Goal: Transaction & Acquisition: Purchase product/service

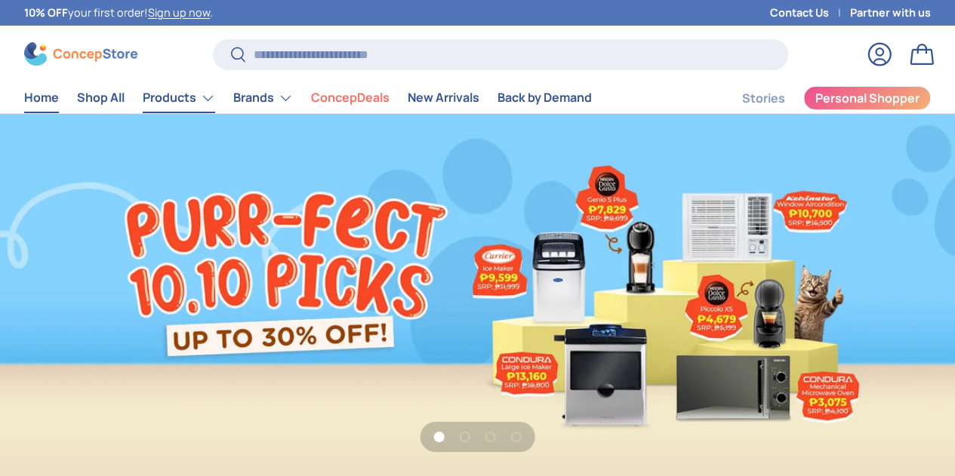
scroll to position [3759, 5754]
click at [210, 13] on link "Sign up now" at bounding box center [179, 12] width 62 height 14
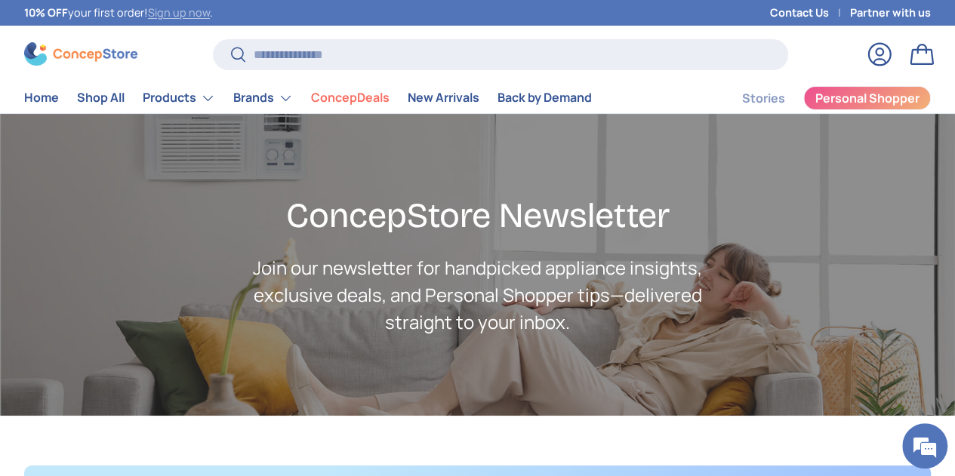
click at [195, 15] on link "Sign up now" at bounding box center [179, 12] width 62 height 14
click at [199, 11] on link "Sign up now" at bounding box center [179, 12] width 62 height 14
click at [863, 55] on link "Log in" at bounding box center [879, 54] width 33 height 33
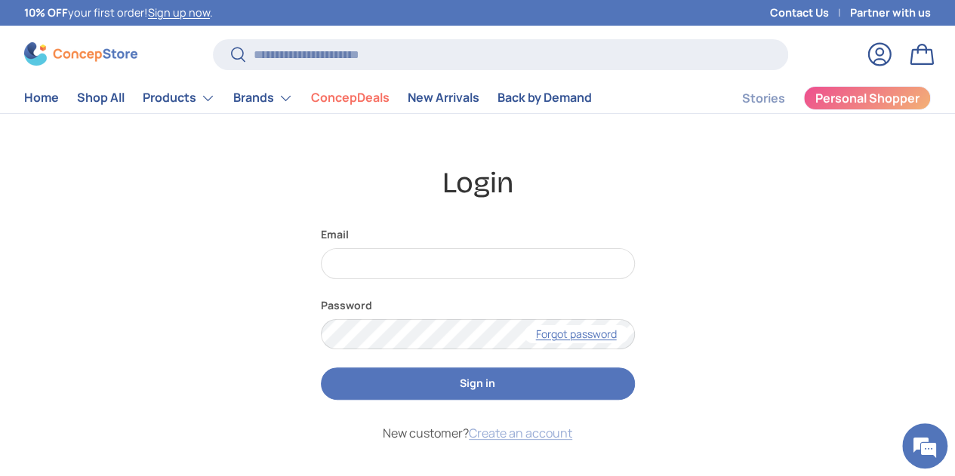
click at [563, 430] on link "Create an account" at bounding box center [520, 433] width 103 height 17
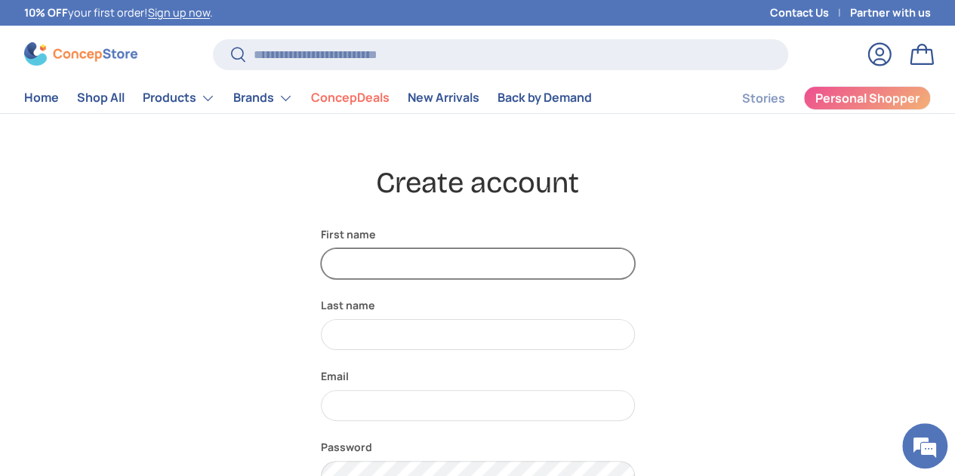
click at [431, 270] on input "First name" at bounding box center [478, 263] width 314 height 31
type input "******"
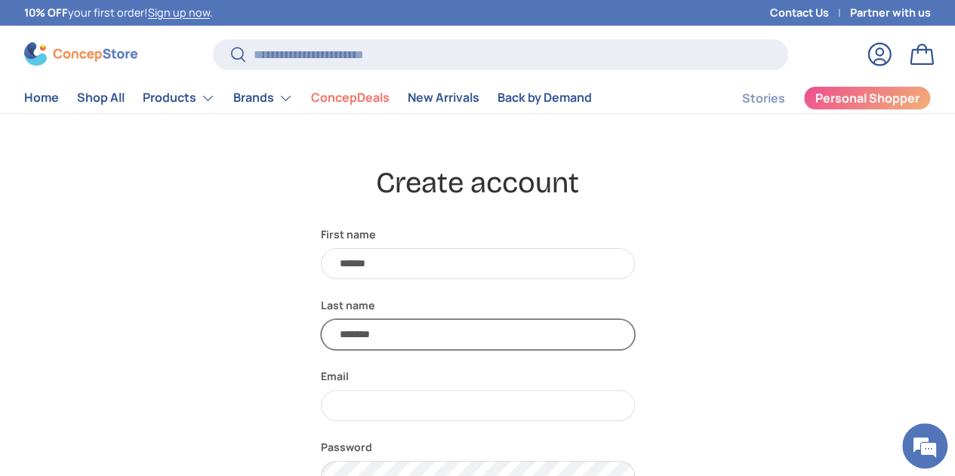
type input "*******"
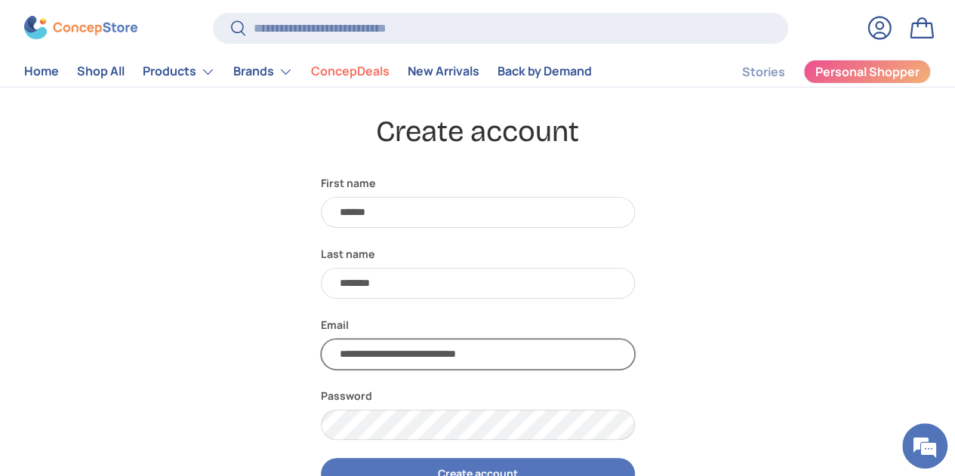
scroll to position [76, 0]
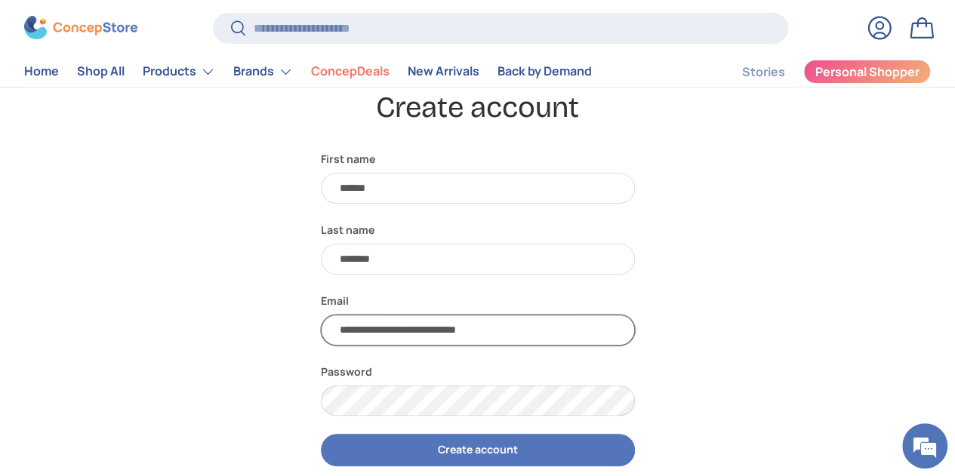
type input "**********"
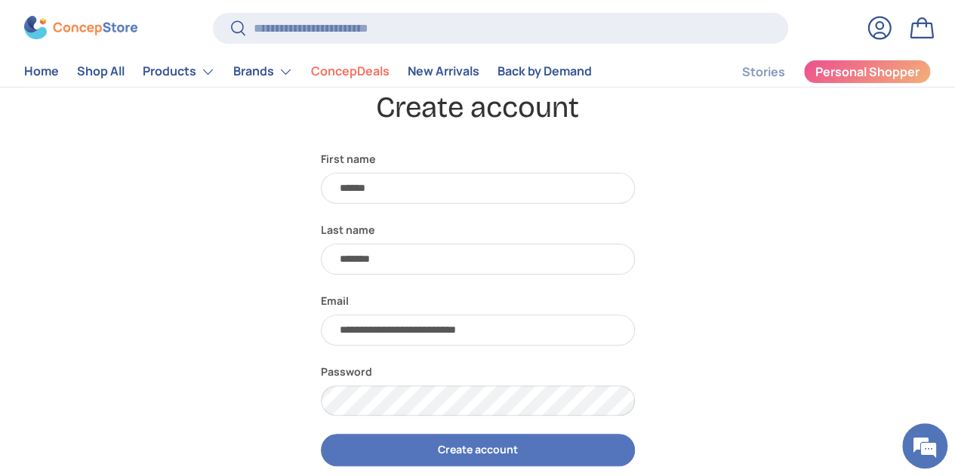
click at [464, 440] on button "Create account" at bounding box center [478, 450] width 314 height 32
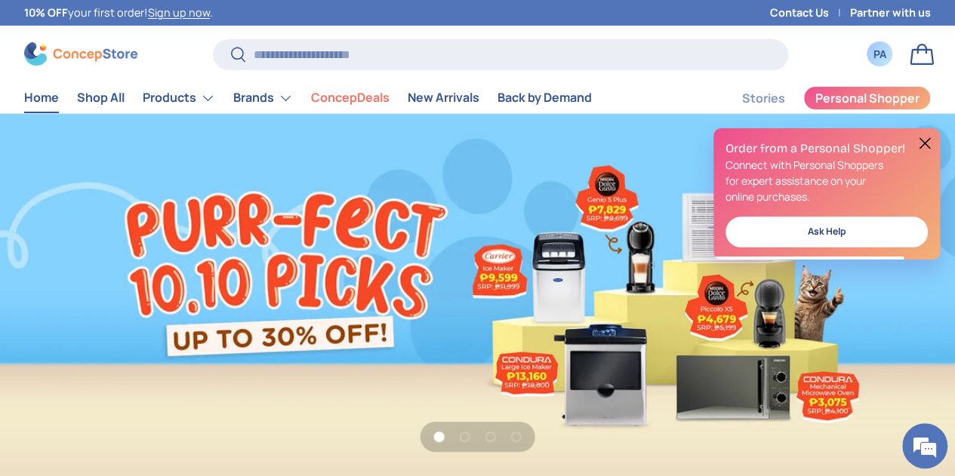
click at [922, 143] on button at bounding box center [925, 143] width 18 height 18
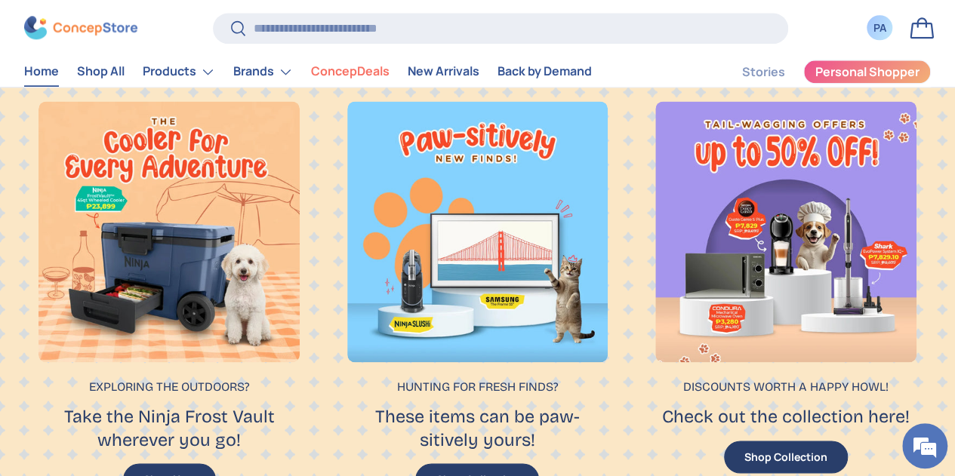
scroll to position [981, 0]
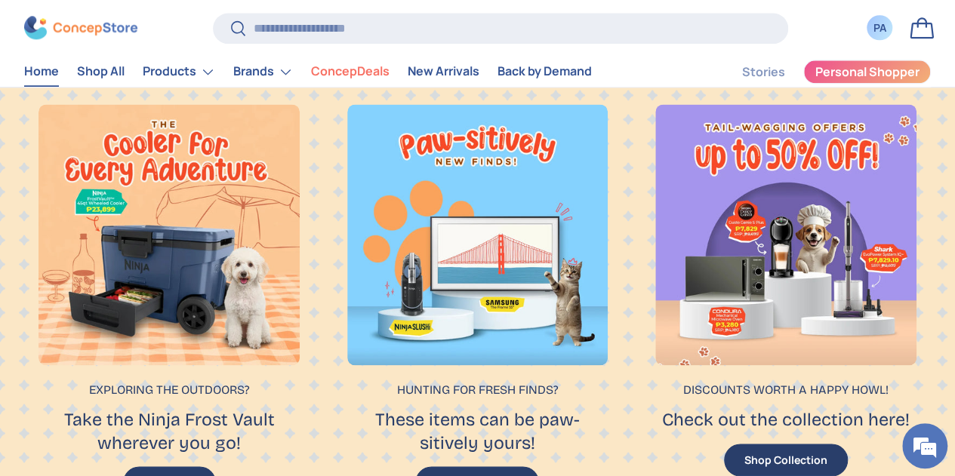
click at [758, 381] on p "Discounts worth a happy howl!" at bounding box center [786, 390] width 252 height 18
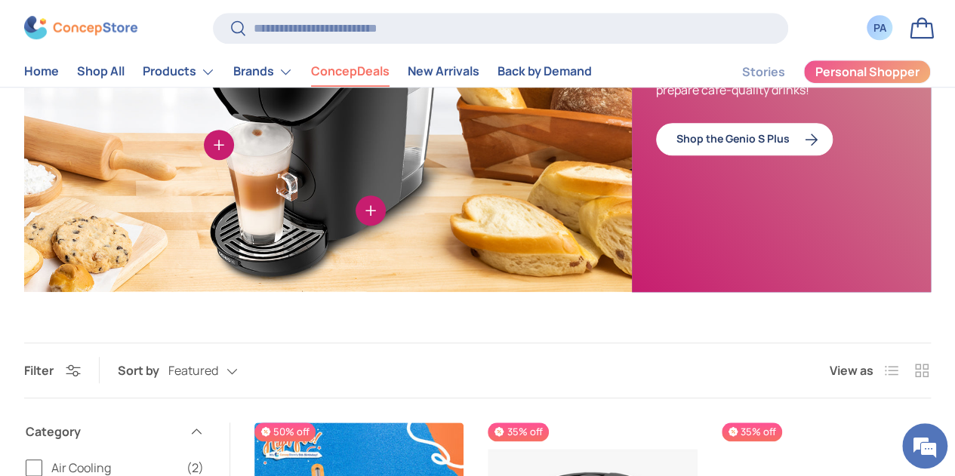
scroll to position [525, 0]
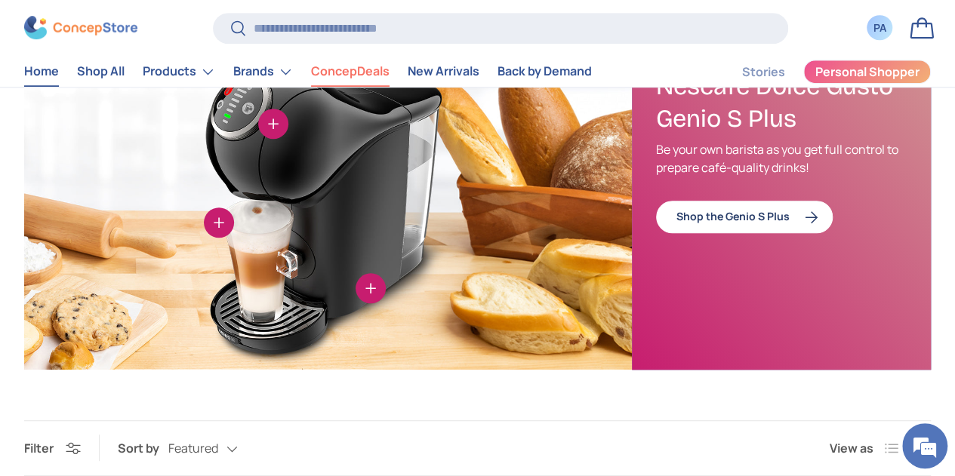
click at [59, 72] on link "Home" at bounding box center [41, 71] width 35 height 29
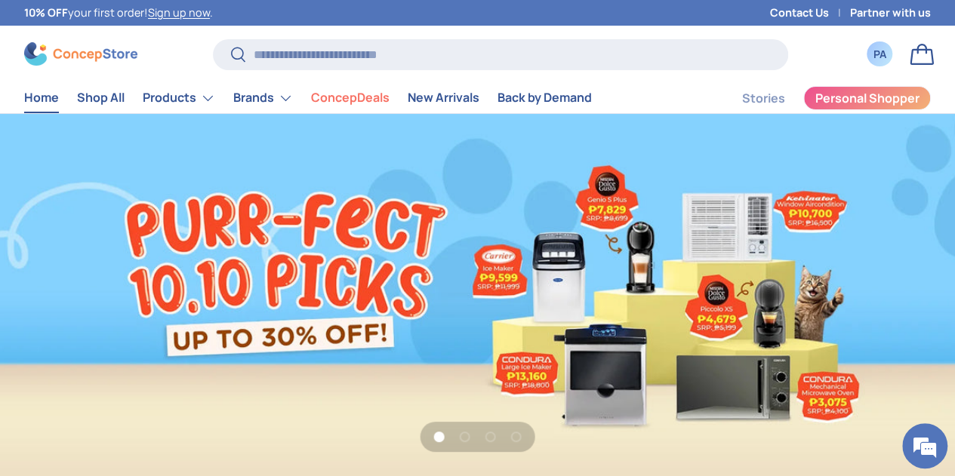
click at [658, 316] on link "1 of 4" at bounding box center [477, 295] width 955 height 363
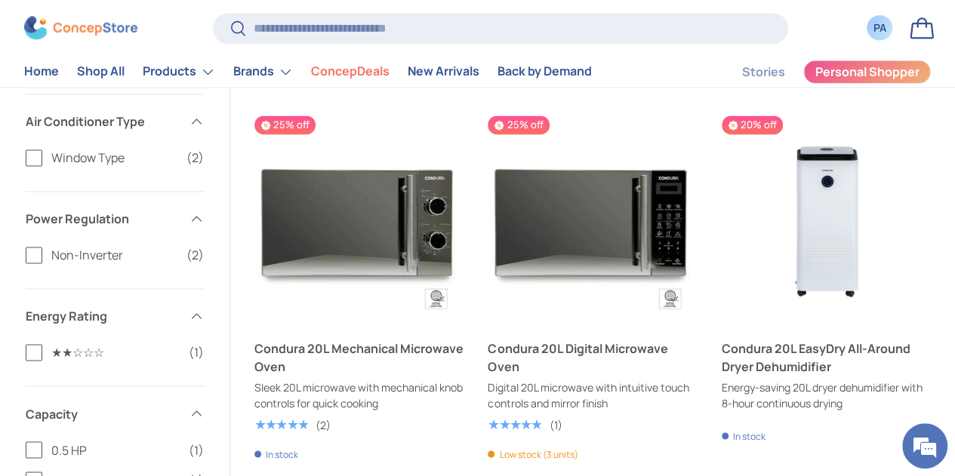
scroll to position [1057, 0]
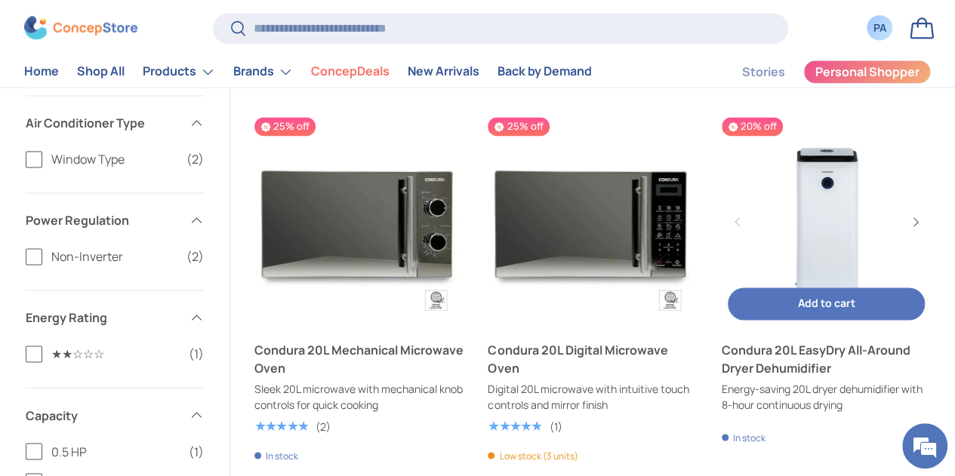
click at [722, 341] on link "Condura 20L EasyDry All-Around Dryer Dehumidifier" at bounding box center [826, 359] width 209 height 36
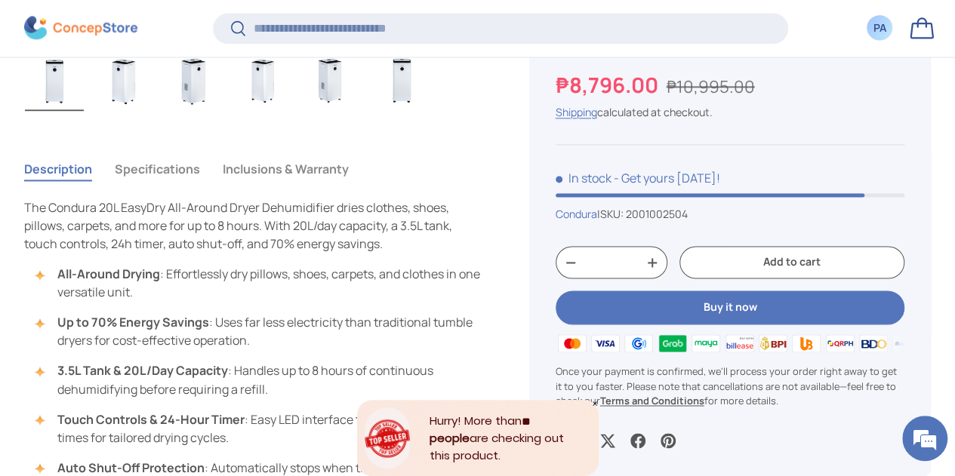
click at [178, 152] on button "Specifications" at bounding box center [157, 169] width 85 height 35
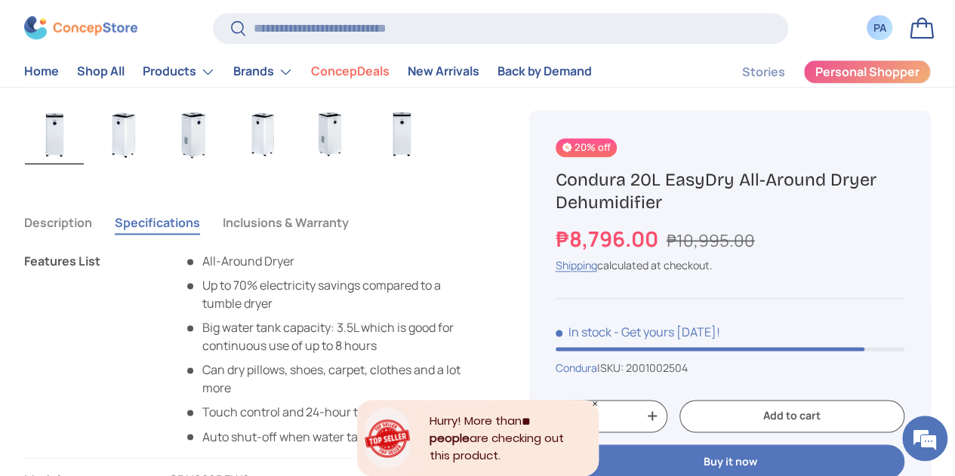
scroll to position [982, 0]
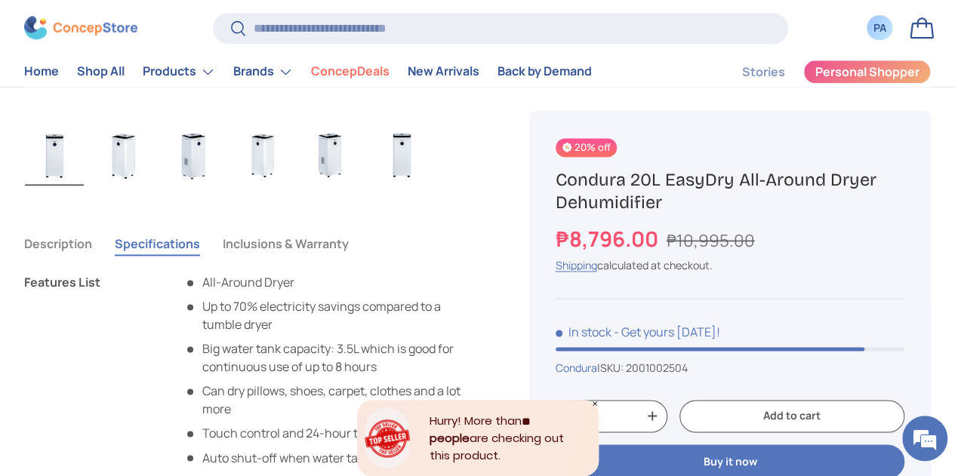
click at [325, 227] on button "Inclusions & Warranty" at bounding box center [286, 244] width 126 height 35
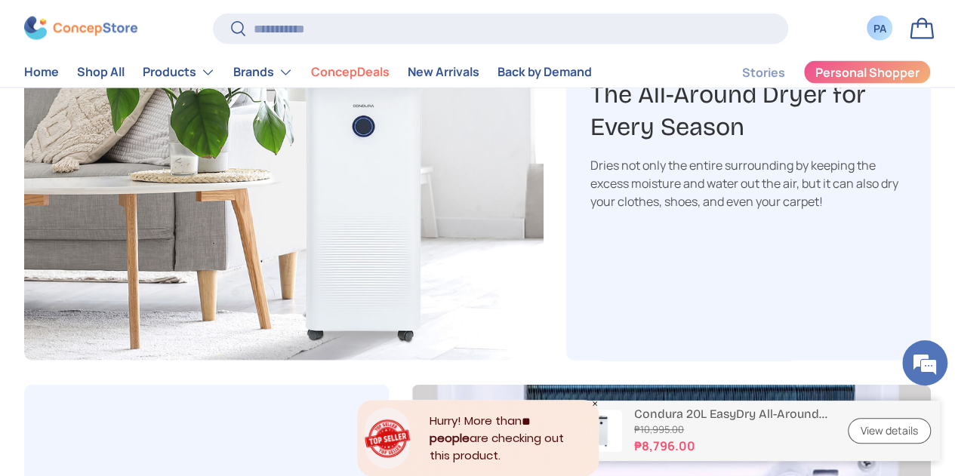
scroll to position [1661, 0]
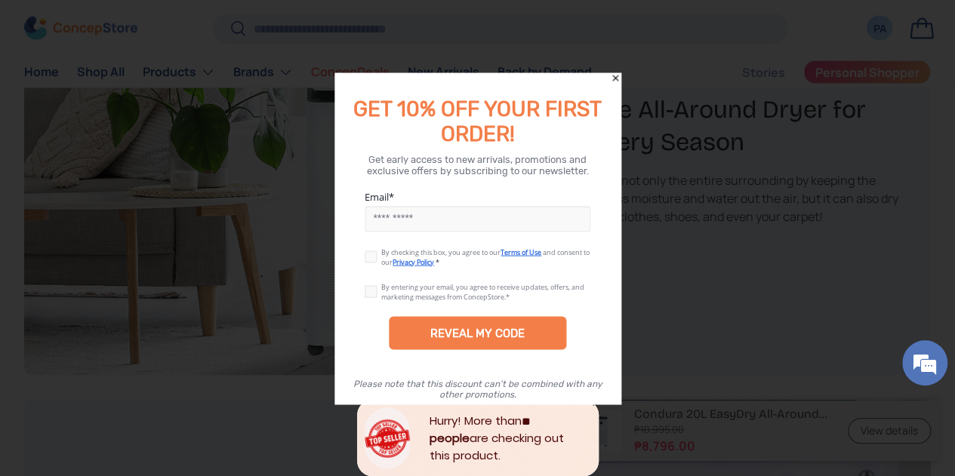
click at [447, 221] on input "Email" at bounding box center [478, 219] width 226 height 26
type input "**********"
click at [376, 253] on label at bounding box center [373, 254] width 17 height 12
click at [368, 284] on label at bounding box center [373, 288] width 17 height 12
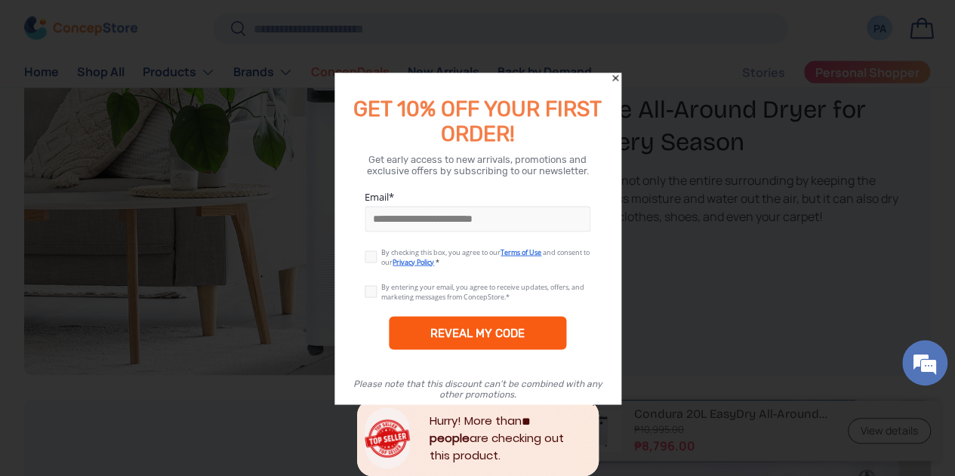
click at [474, 330] on div "REVEAL MY CODE" at bounding box center [477, 333] width 94 height 14
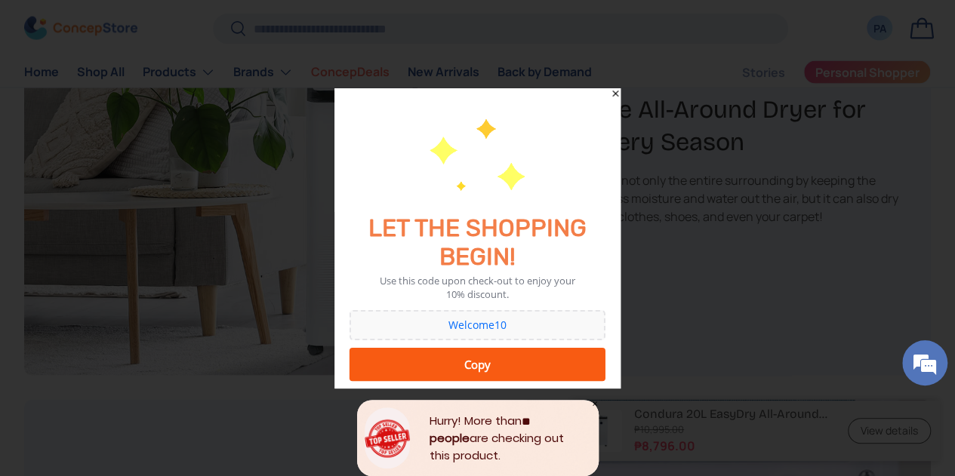
click at [500, 359] on div "Copy" at bounding box center [477, 365] width 236 height 30
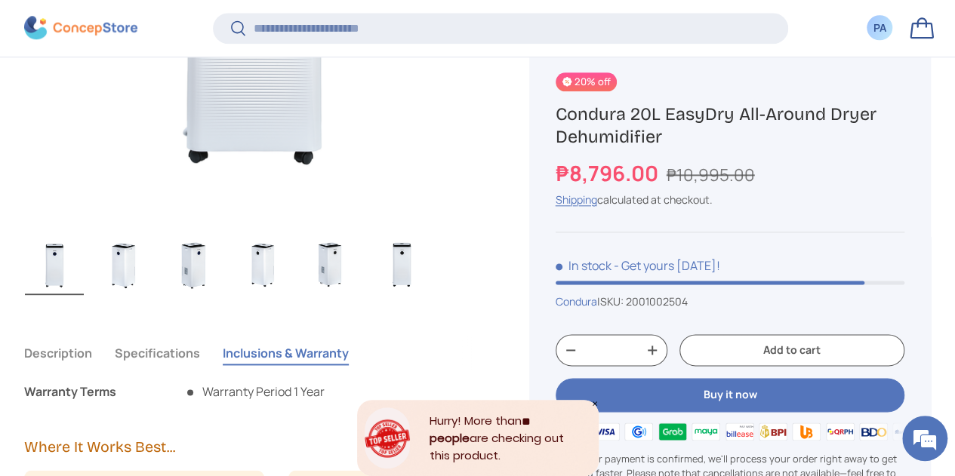
scroll to position [904, 0]
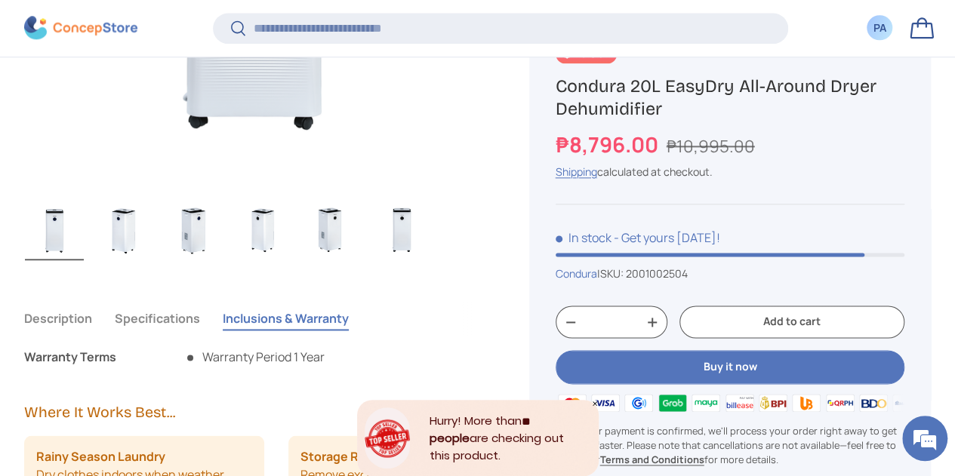
click at [732, 368] on button "Buy it now" at bounding box center [730, 367] width 349 height 34
